Goal: Information Seeking & Learning: Learn about a topic

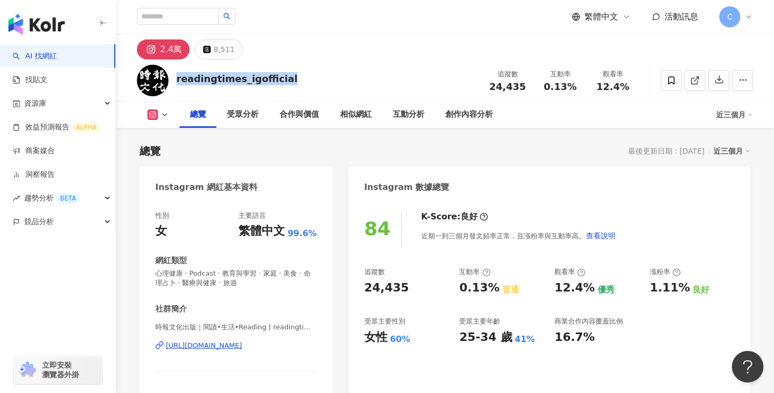
drag, startPoint x: 301, startPoint y: 85, endPoint x: 176, endPoint y: 73, distance: 125.4
click at [176, 73] on div "readingtimes_igofficial 追蹤數 24,435 互動率 0.13% 觀看率 12.4%" at bounding box center [445, 80] width 658 height 42
copy div "readingtimes_igofficial"
click at [407, 112] on div "互動分析" at bounding box center [409, 114] width 32 height 13
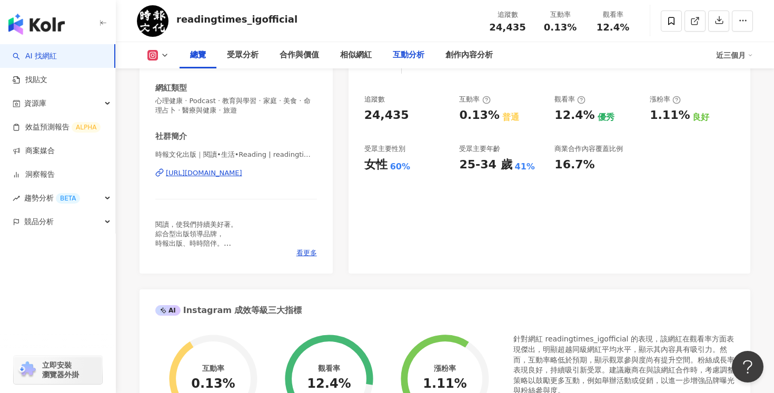
scroll to position [138, 0]
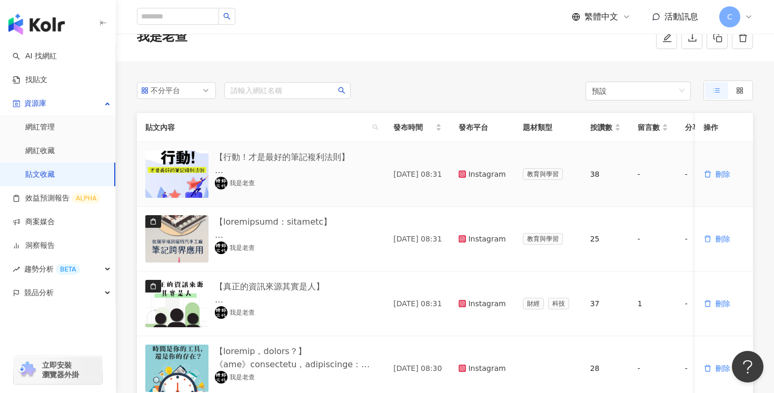
scroll to position [41, 0]
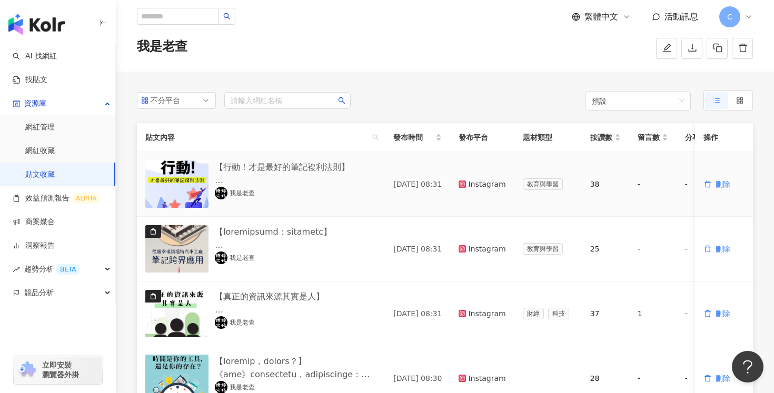
click at [240, 194] on link "我是老查" at bounding box center [235, 193] width 40 height 13
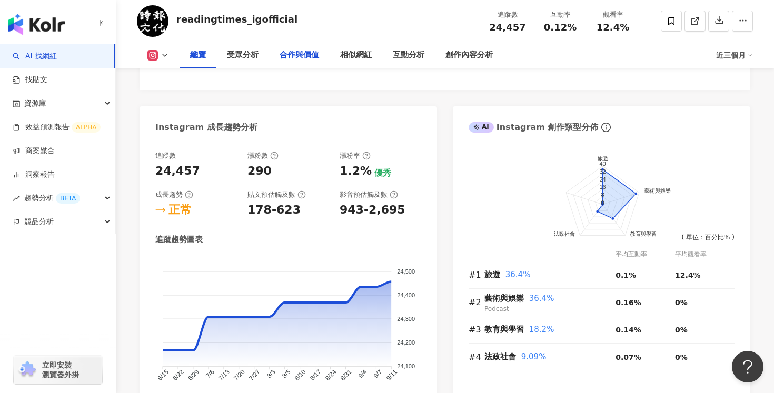
scroll to position [561, 0]
